Goal: Task Accomplishment & Management: Complete application form

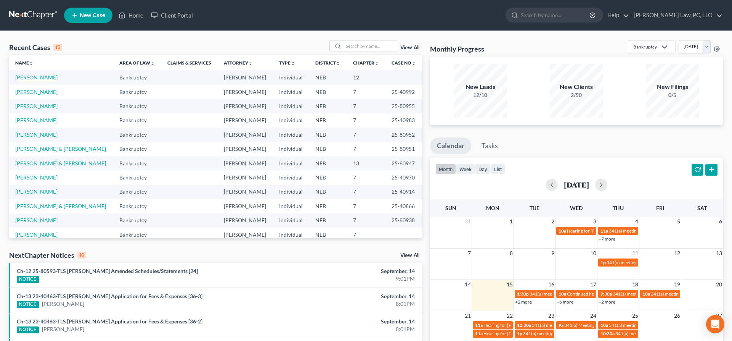
click at [33, 78] on link "[PERSON_NAME]" at bounding box center [36, 77] width 42 height 6
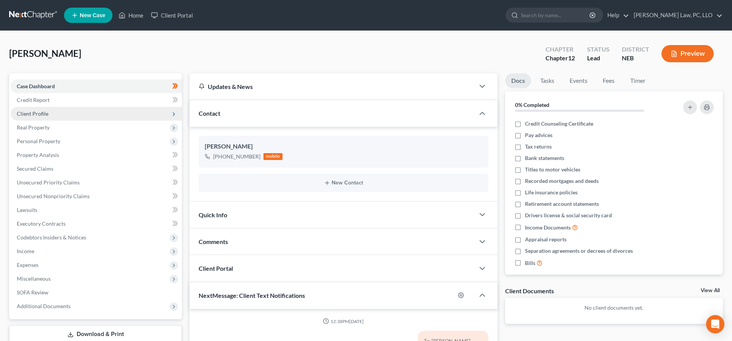
scroll to position [286, 0]
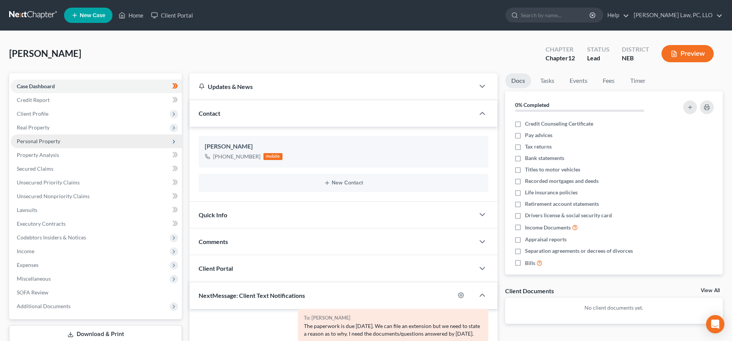
click at [53, 141] on span "Personal Property" at bounding box center [38, 141] width 43 height 6
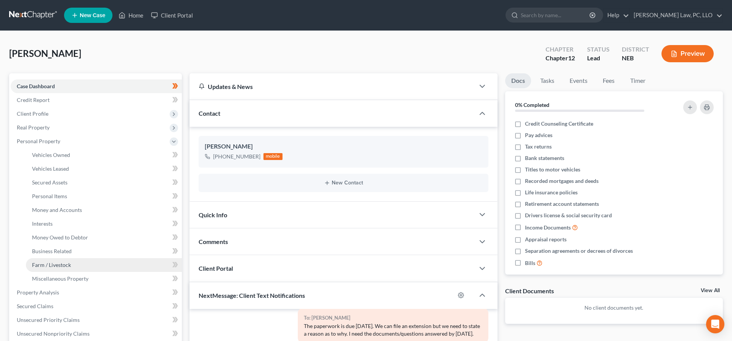
click at [80, 262] on link "Farm / Livestock" at bounding box center [104, 265] width 156 height 14
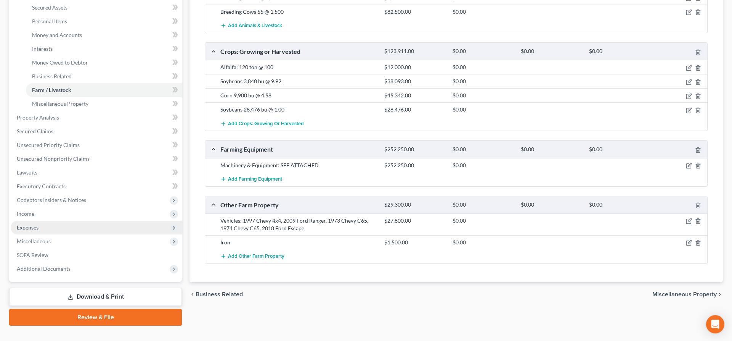
scroll to position [188, 0]
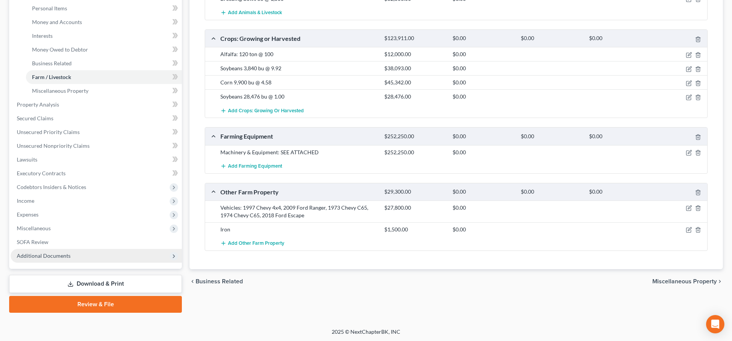
click at [56, 257] on span "Additional Documents" at bounding box center [44, 255] width 54 height 6
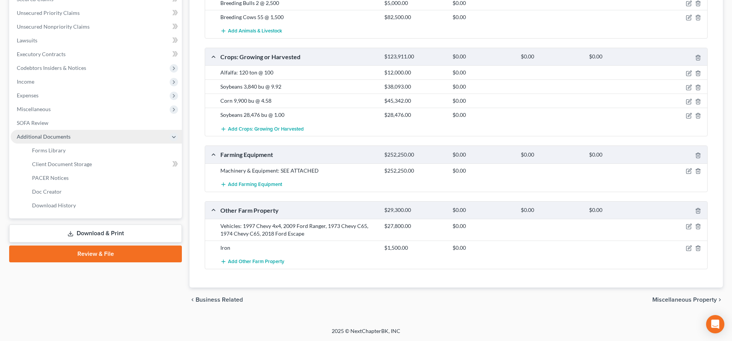
scroll to position [169, 0]
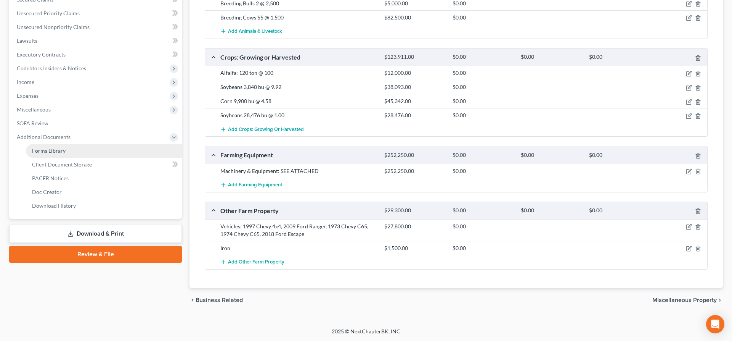
click at [77, 155] on link "Forms Library" at bounding box center [104, 151] width 156 height 14
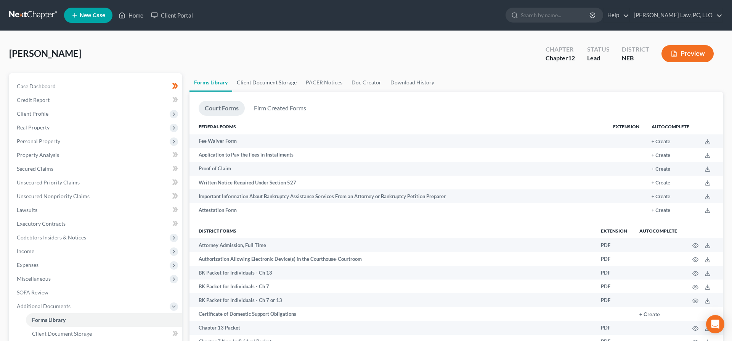
click at [271, 83] on link "Client Document Storage" at bounding box center [266, 82] width 69 height 18
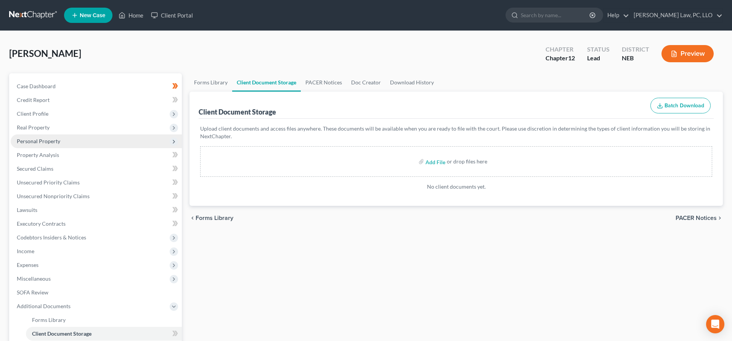
click at [57, 138] on span "Personal Property" at bounding box center [38, 141] width 43 height 6
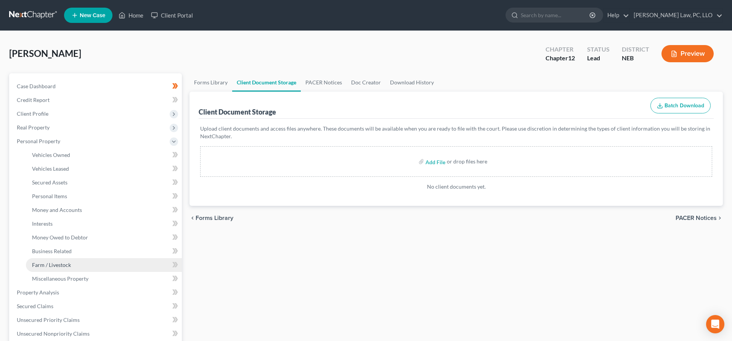
click at [69, 263] on span "Farm / Livestock" at bounding box center [51, 264] width 39 height 6
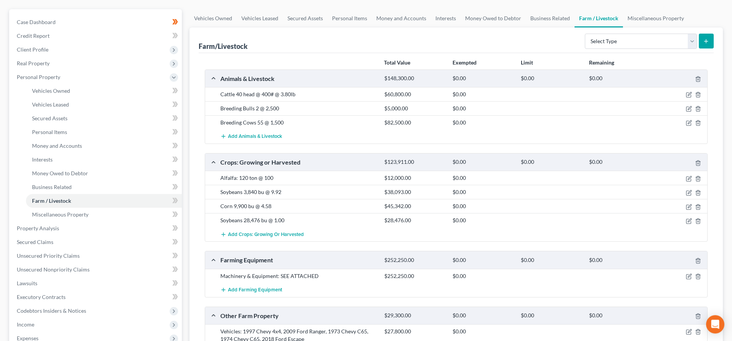
scroll to position [78, 0]
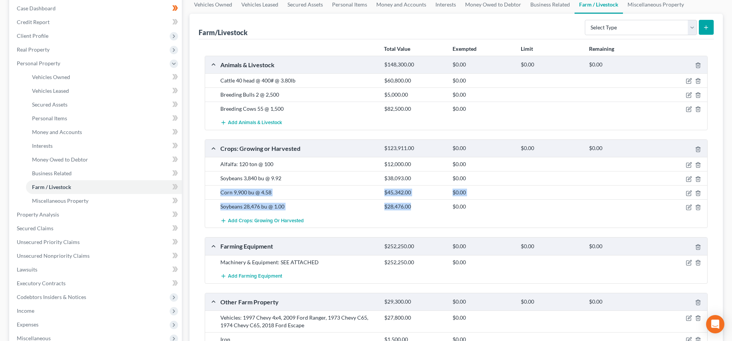
drag, startPoint x: 379, startPoint y: 177, endPoint x: 425, endPoint y: 208, distance: 54.5
click at [425, 208] on div "Alfalfa: 120 ton @ 100 $12,000.00 $0.00 Soybeans 3,840 bu @ 9.92 $38,093.00 $0.…" at bounding box center [456, 192] width 502 height 71
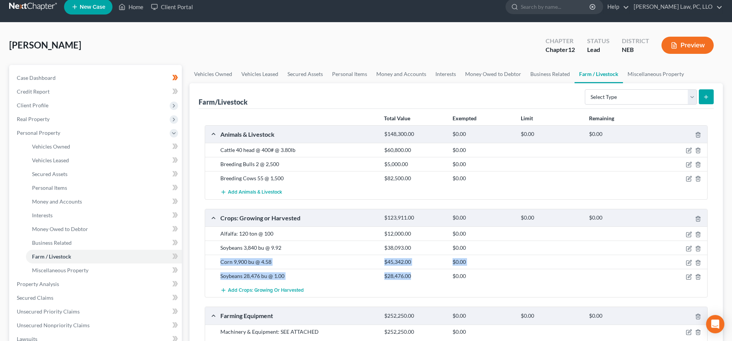
scroll to position [0, 0]
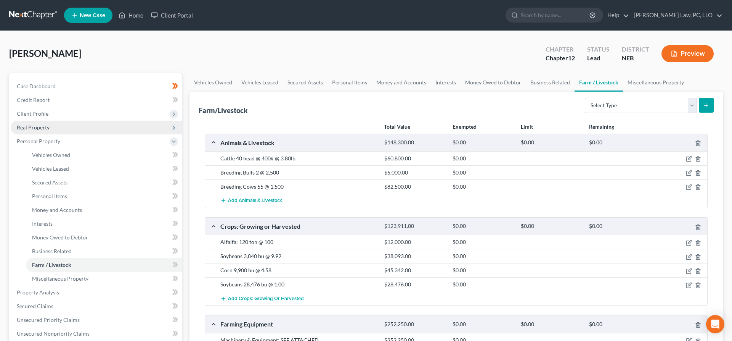
click at [45, 129] on span "Real Property" at bounding box center [33, 127] width 33 height 6
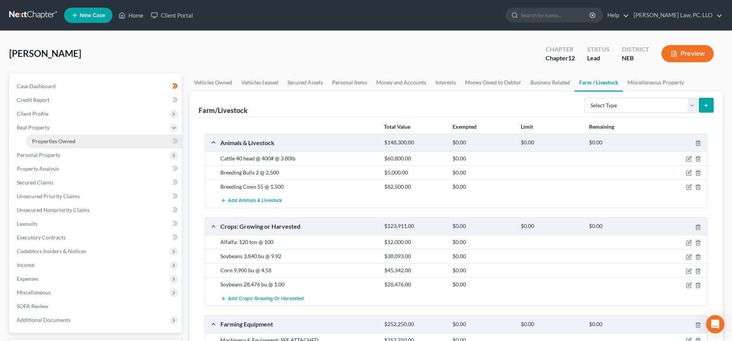
click at [77, 139] on link "Properties Owned" at bounding box center [104, 141] width 156 height 14
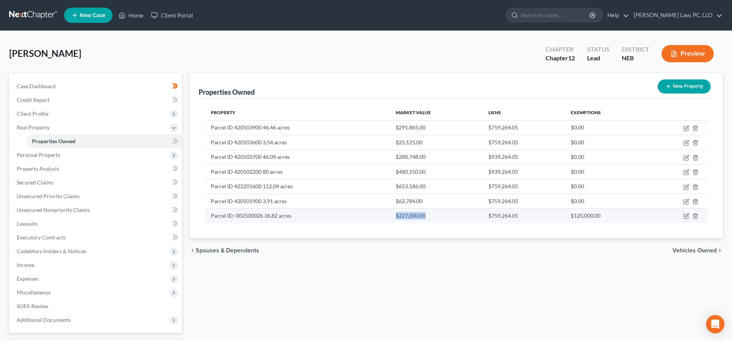
drag, startPoint x: 429, startPoint y: 218, endPoint x: 389, endPoint y: 217, distance: 40.1
click at [389, 217] on tr "Parcel ID: 002500026 36.82 acres $227,000.00 $759,264.05 $120,000.00" at bounding box center [456, 215] width 503 height 14
click at [126, 13] on link "Home" at bounding box center [131, 15] width 32 height 14
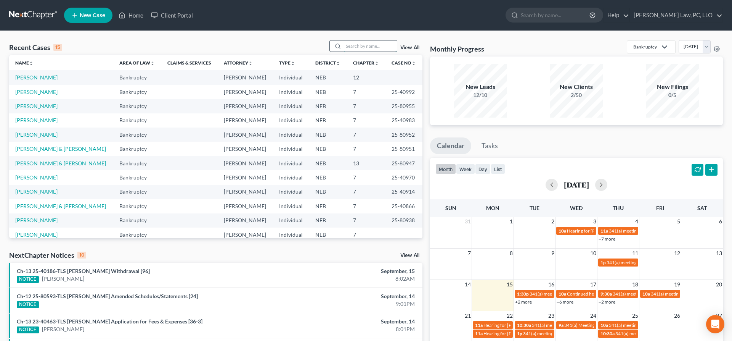
click at [352, 46] on input "search" at bounding box center [370, 45] width 53 height 11
type input "[PERSON_NAME]"
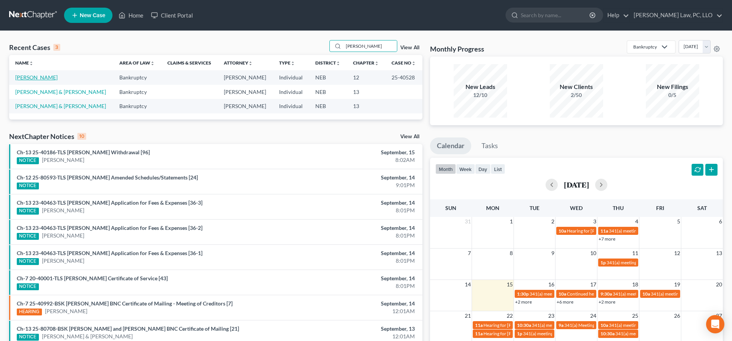
click at [51, 79] on link "[PERSON_NAME]" at bounding box center [36, 77] width 42 height 6
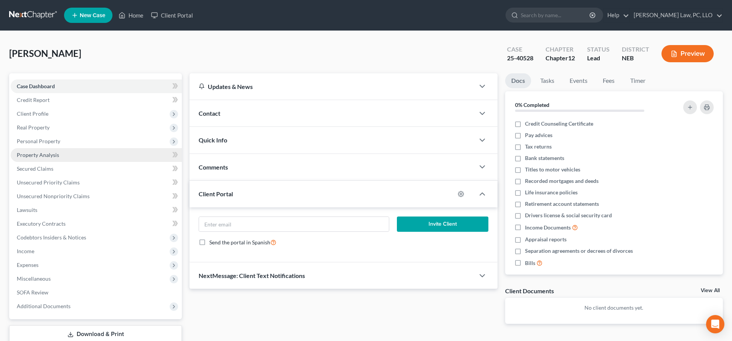
click at [53, 156] on span "Property Analysis" at bounding box center [38, 154] width 42 height 6
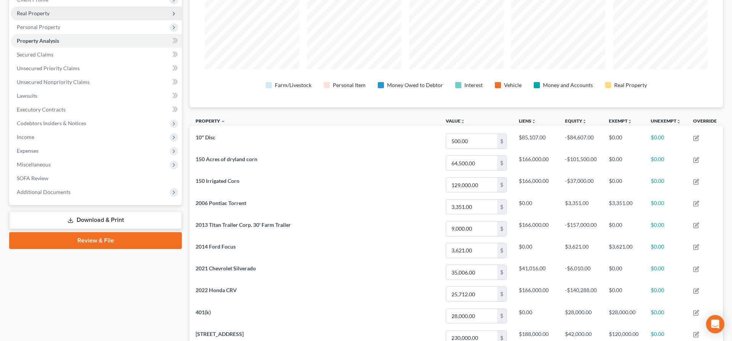
scroll to position [64, 0]
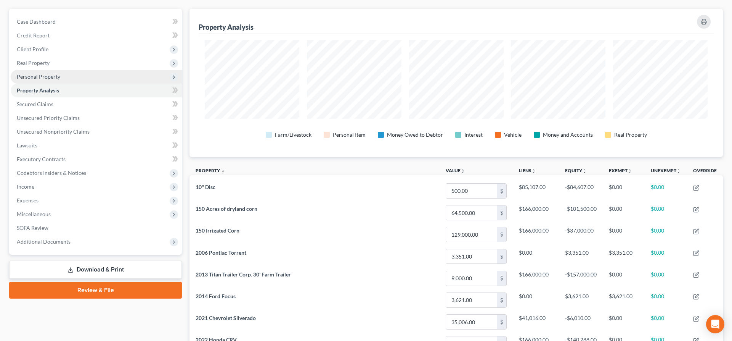
click at [59, 77] on span "Personal Property" at bounding box center [38, 76] width 43 height 6
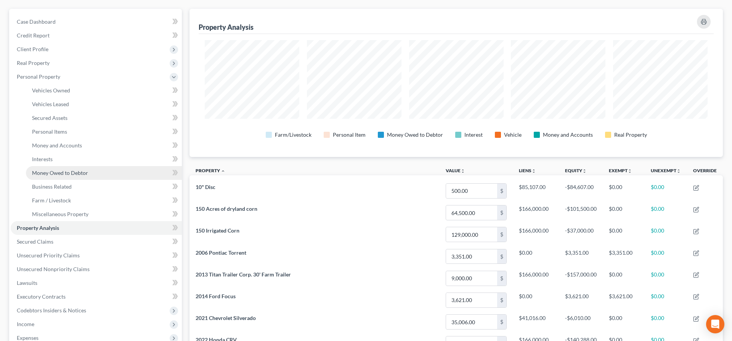
click at [53, 167] on link "Money Owed to Debtor" at bounding box center [104, 173] width 156 height 14
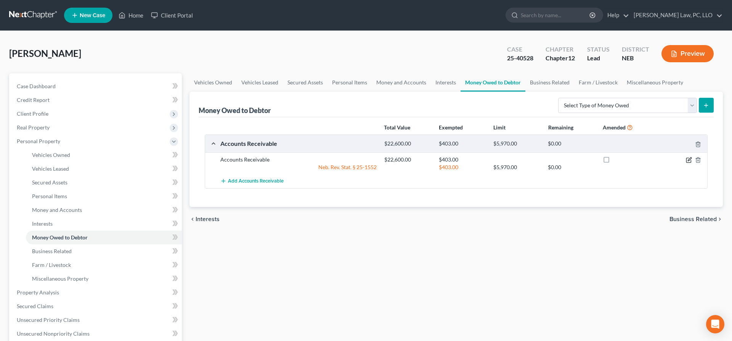
click at [689, 161] on icon "button" at bounding box center [689, 160] width 6 height 6
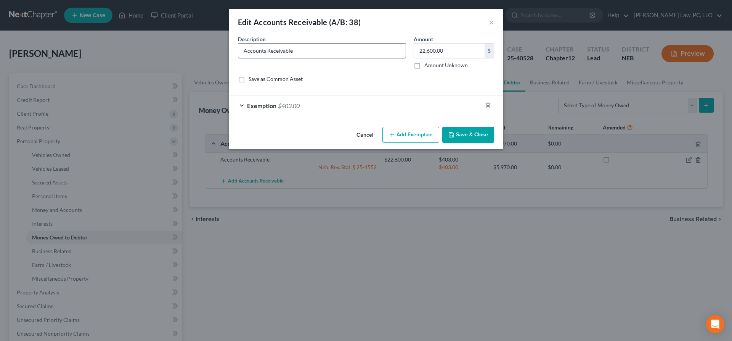
click at [307, 54] on input "Accounts Receivable" at bounding box center [321, 50] width 167 height 14
type input "Accounts Receivable; unpaid wages and other damages owed by [PERSON_NAME]"
click at [425, 63] on label "Amount Unknown" at bounding box center [446, 65] width 43 height 8
click at [428, 63] on input "Amount Unknown" at bounding box center [430, 63] width 5 height 5
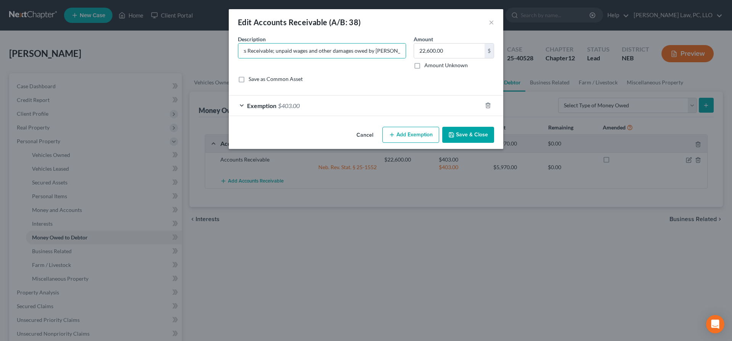
checkbox input "true"
type input "0.00"
click at [352, 101] on div "Exemption $403.00" at bounding box center [355, 105] width 253 height 20
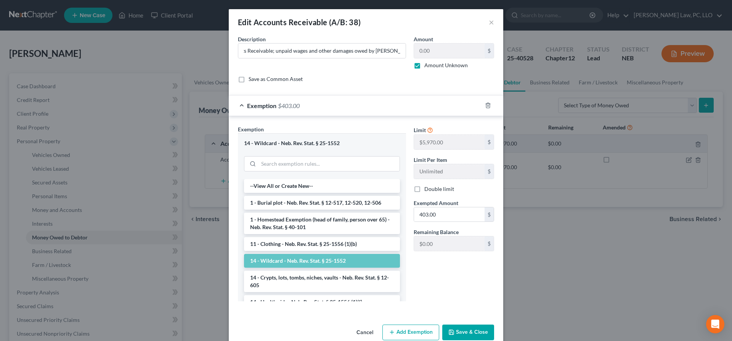
click at [349, 105] on div "Exemption $403.00" at bounding box center [355, 105] width 253 height 20
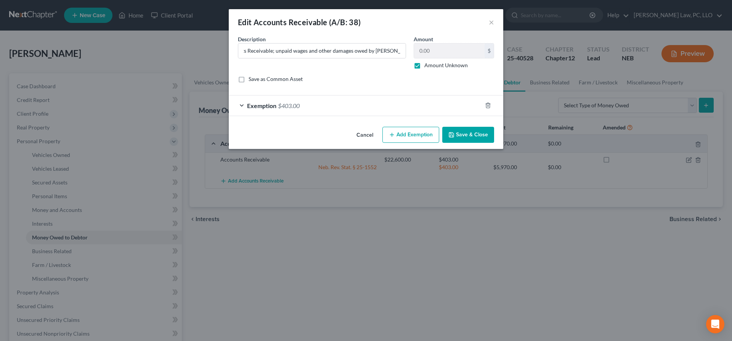
click at [481, 139] on button "Save & Close" at bounding box center [469, 135] width 52 height 16
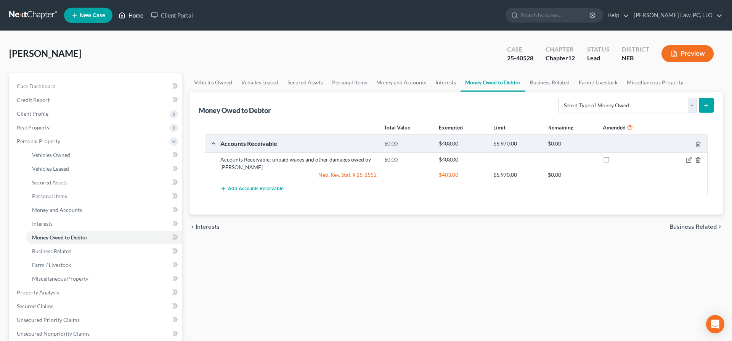
click at [121, 18] on icon at bounding box center [122, 16] width 5 height 6
